Goal: Task Accomplishment & Management: Complete application form

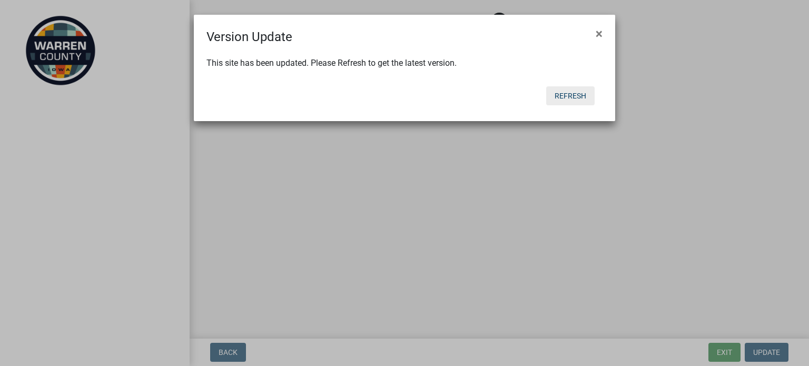
click at [559, 101] on button "Refresh" at bounding box center [570, 95] width 48 height 19
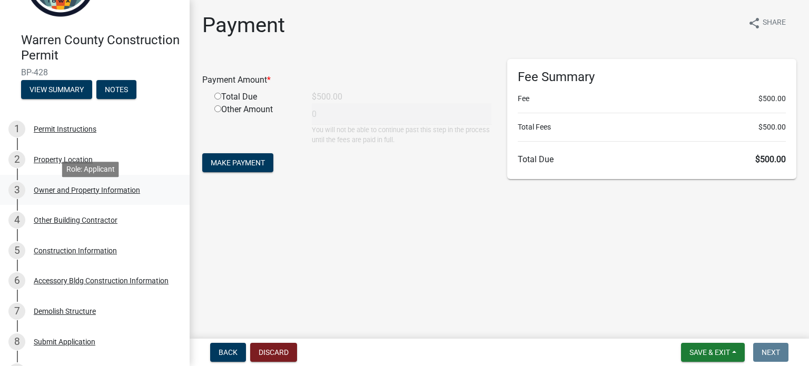
scroll to position [105, 0]
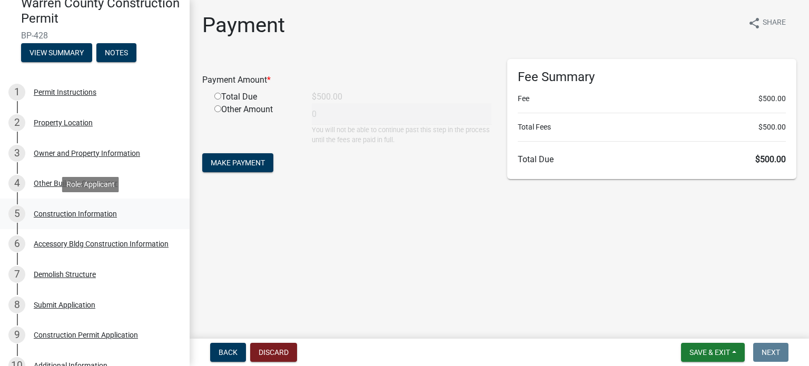
click at [97, 218] on div "5 Construction Information" at bounding box center [90, 213] width 164 height 17
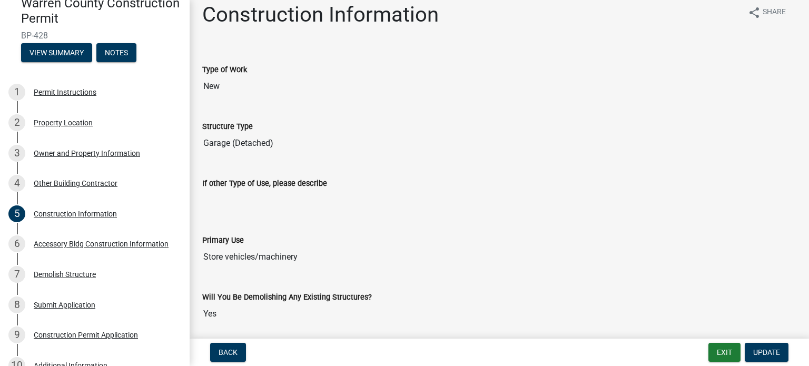
scroll to position [0, 0]
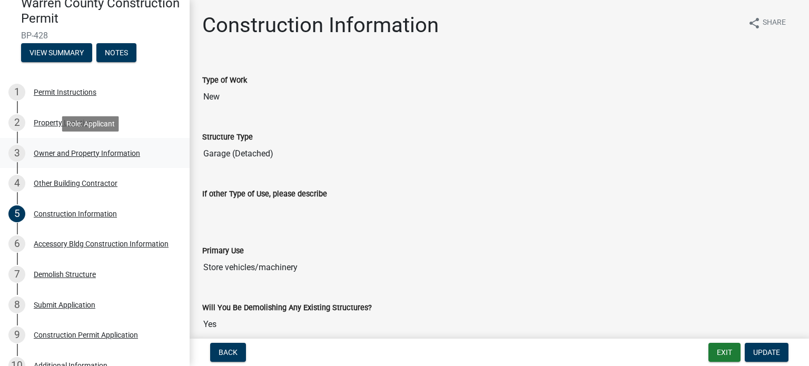
click at [124, 153] on div "Owner and Property Information" at bounding box center [87, 153] width 106 height 7
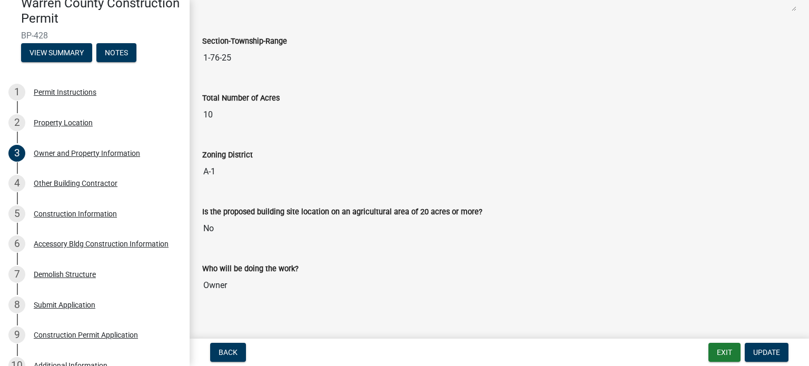
scroll to position [770, 0]
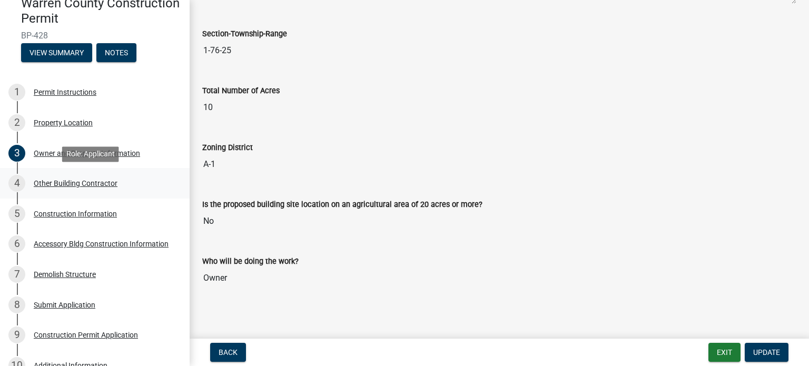
click at [116, 192] on link "4 Other Building Contractor" at bounding box center [95, 183] width 190 height 31
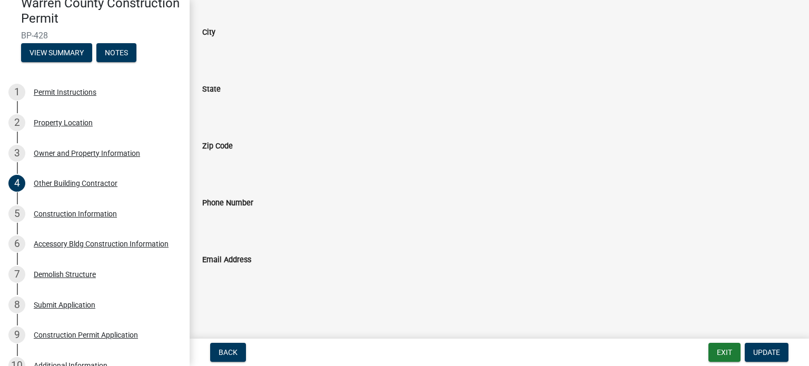
scroll to position [242, 0]
click at [92, 216] on div "Construction Information" at bounding box center [75, 213] width 83 height 7
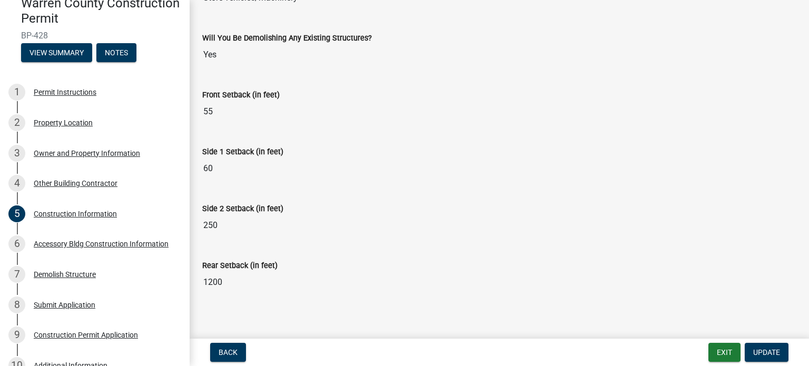
scroll to position [275, 0]
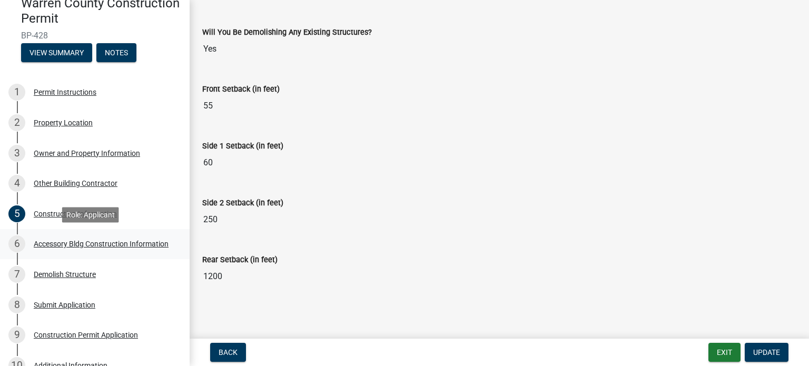
click at [102, 246] on div "Accessory Bldg Construction Information" at bounding box center [101, 243] width 135 height 7
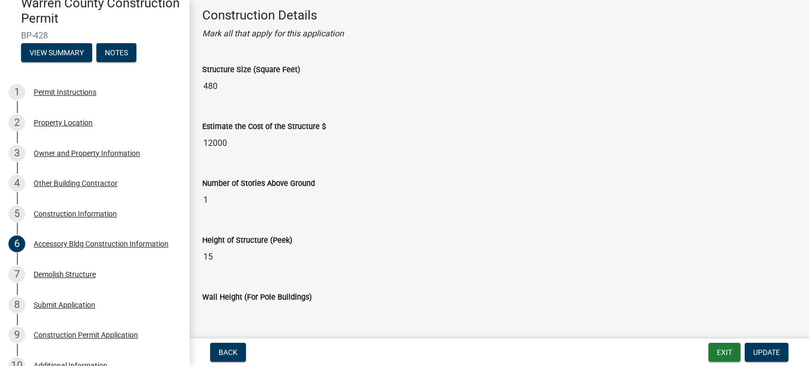
scroll to position [53, 0]
